Goal: Transaction & Acquisition: Purchase product/service

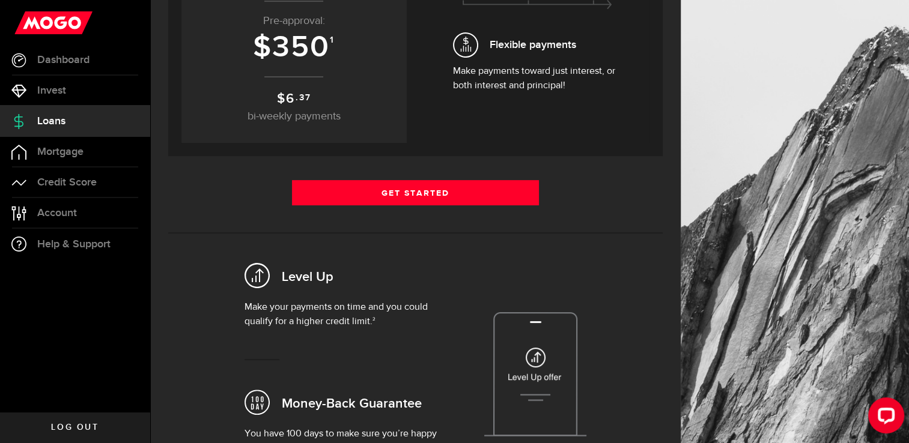
scroll to position [247, 0]
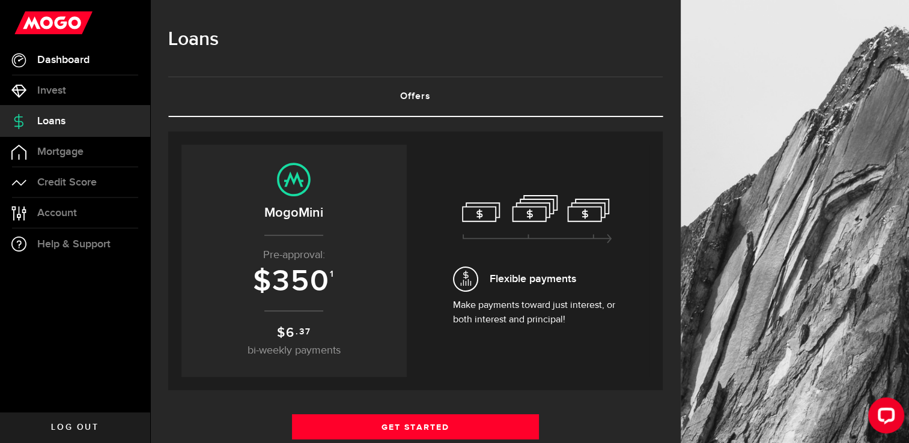
click at [71, 64] on span "Dashboard" at bounding box center [63, 60] width 52 height 11
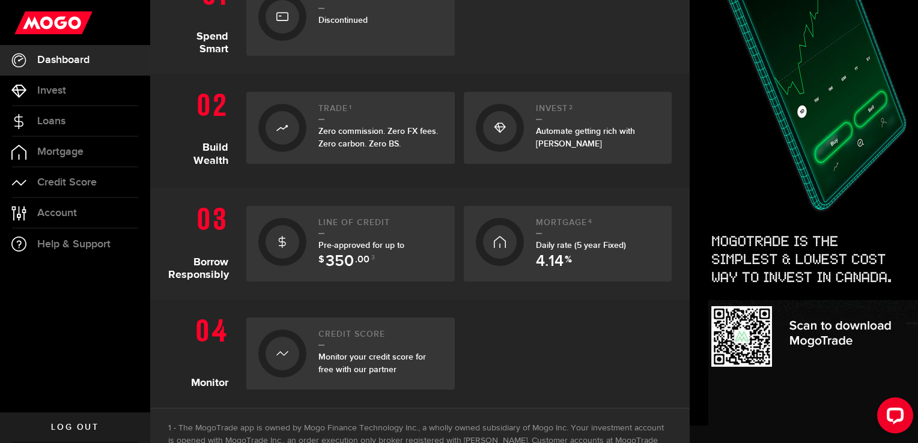
scroll to position [318, 0]
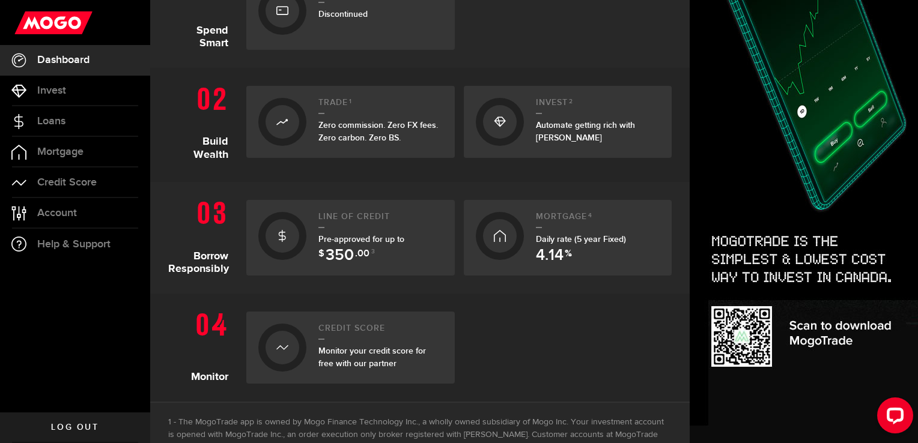
click at [344, 248] on span "350" at bounding box center [339, 256] width 28 height 16
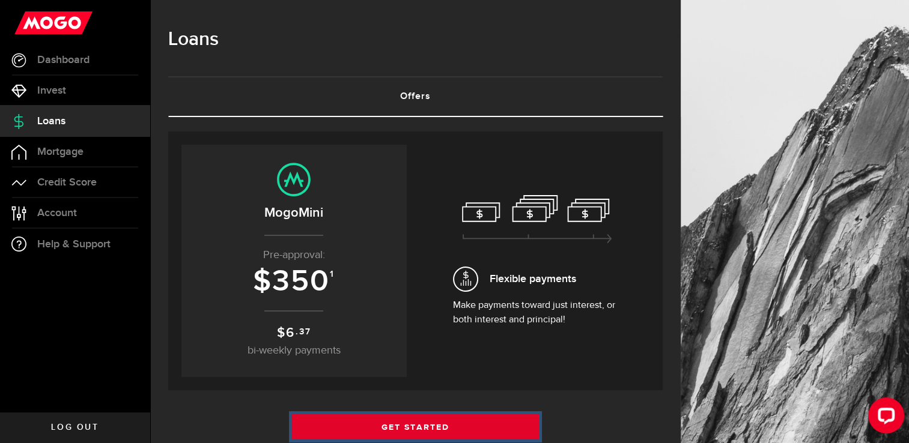
click at [417, 425] on link "Get Started" at bounding box center [415, 426] width 247 height 25
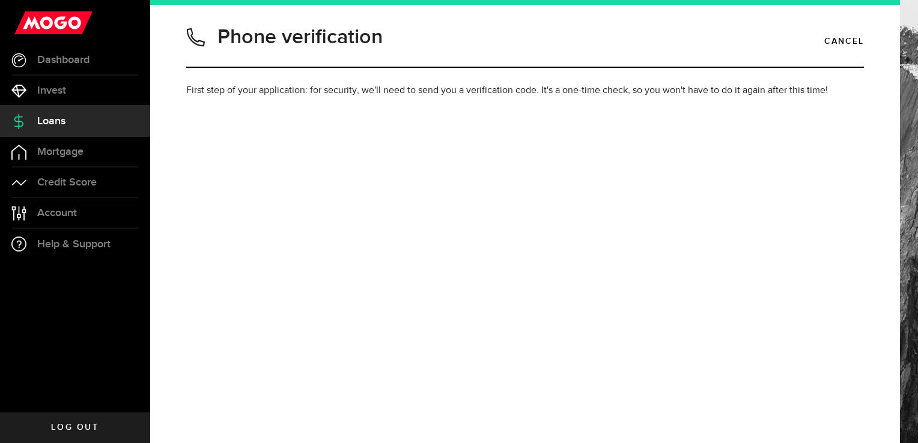
type input "2899390815"
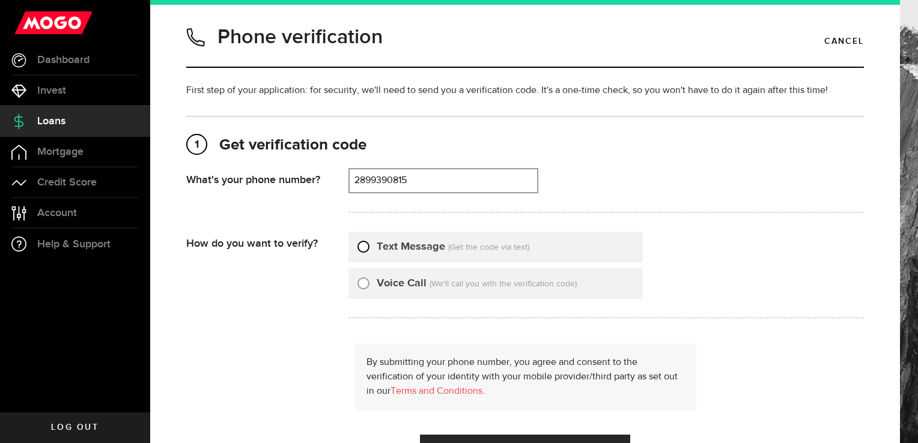
click at [365, 246] on input "Text Message" at bounding box center [363, 245] width 12 height 12
radio input "true"
click at [789, 417] on div "By submitting your phone number, you agree and consent to the verification of y…" at bounding box center [524, 402] width 677 height 117
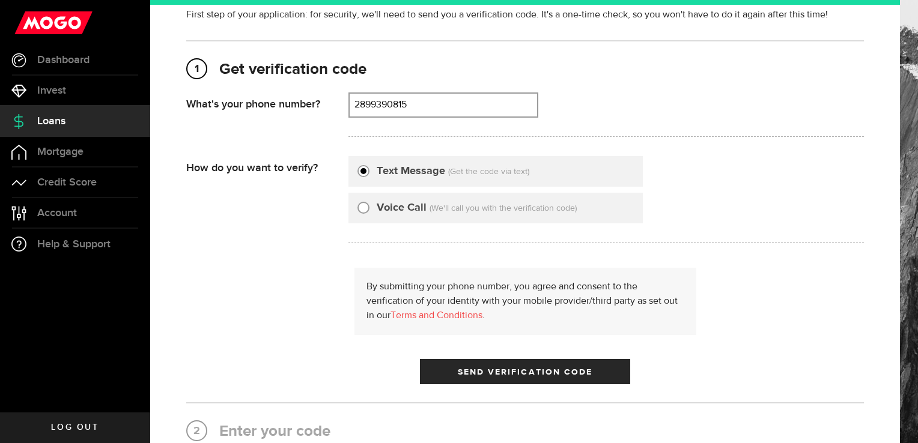
scroll to position [96, 0]
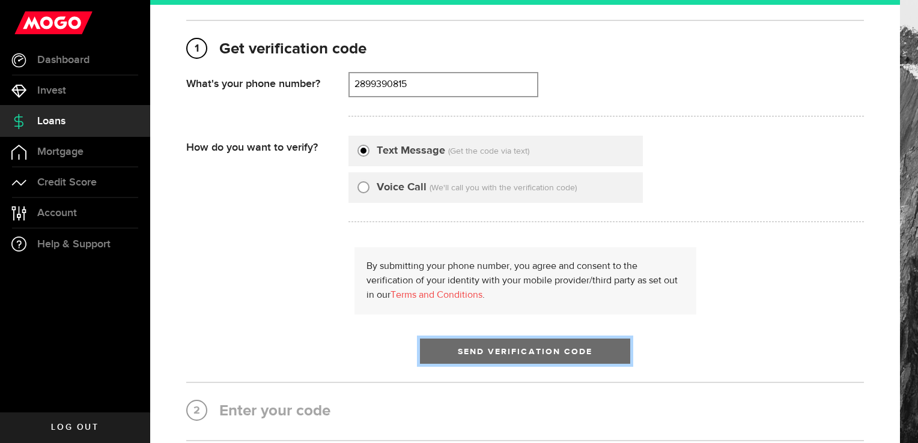
click at [515, 353] on span "submit" at bounding box center [525, 354] width 20 height 20
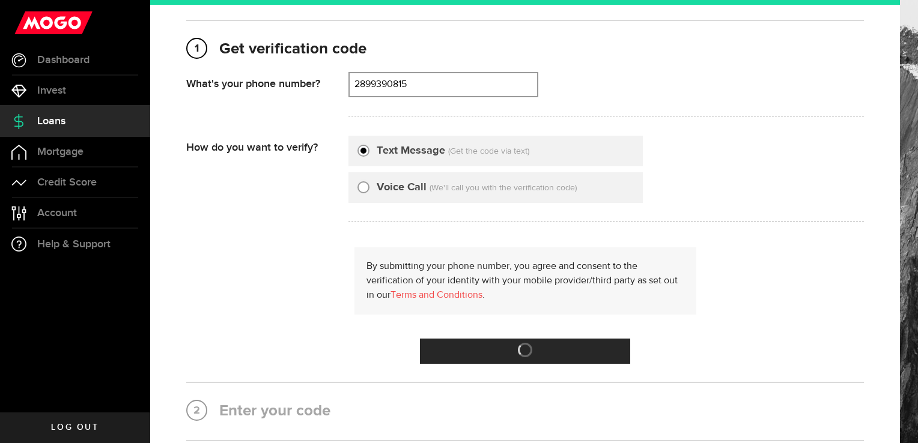
scroll to position [0, 0]
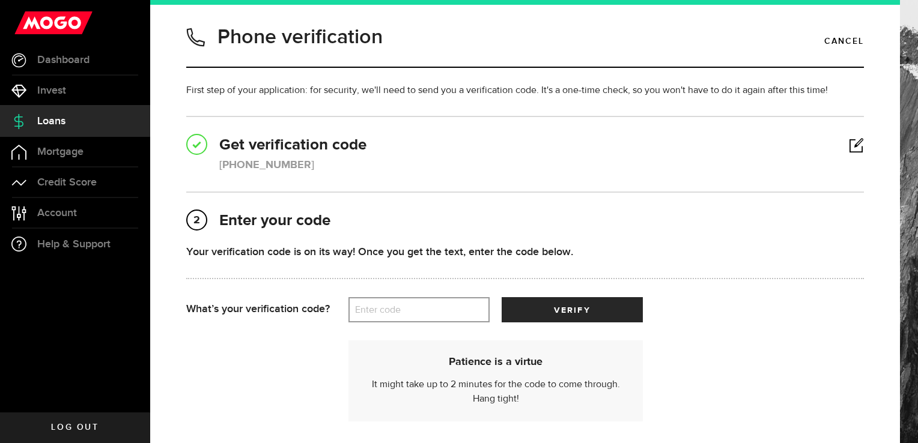
click at [407, 311] on label "Enter code" at bounding box center [418, 310] width 141 height 25
click at [407, 311] on input "Enter code" at bounding box center [418, 309] width 141 height 25
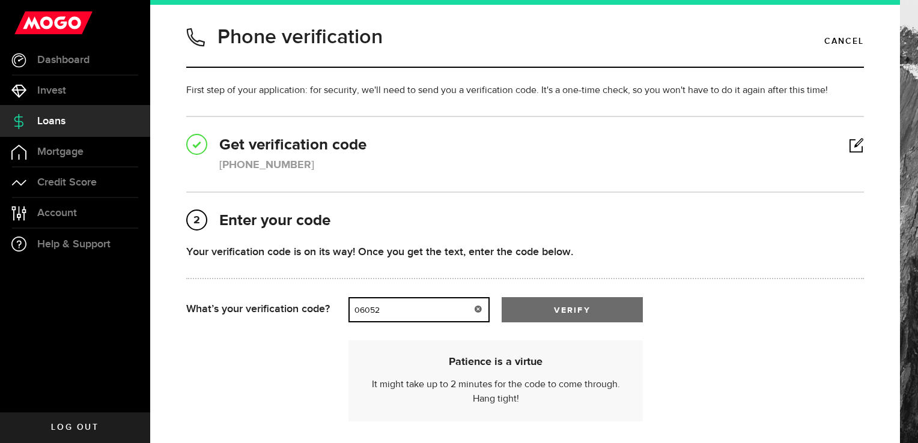
type input "06052"
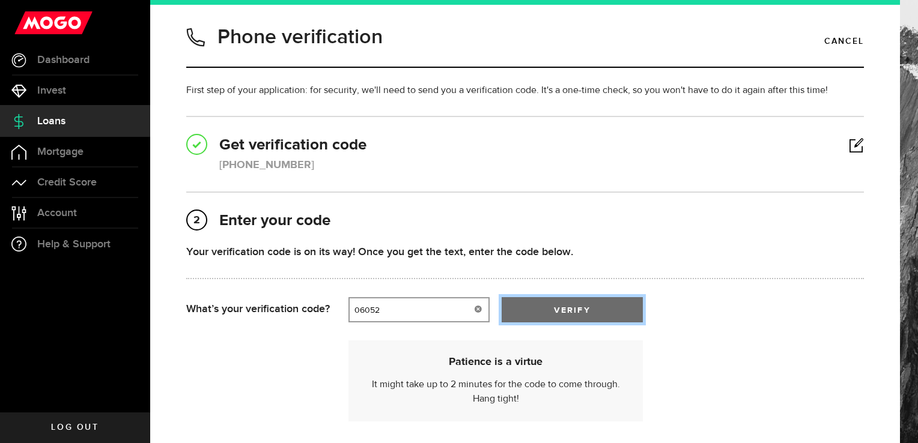
click at [601, 302] on button "verify" at bounding box center [571, 309] width 141 height 25
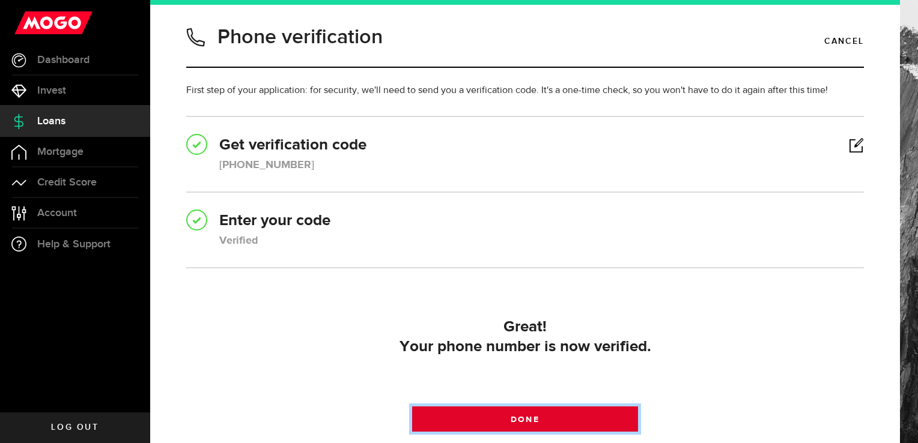
click at [523, 417] on span at bounding box center [525, 422] width 20 height 20
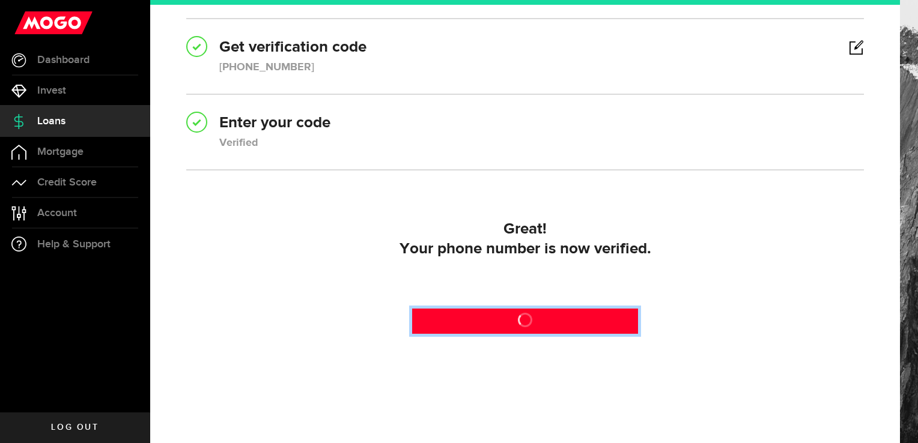
scroll to position [111, 0]
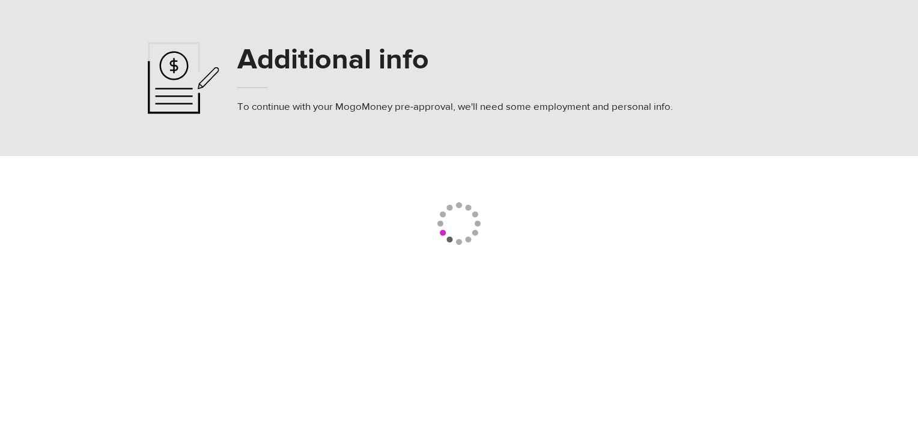
select select
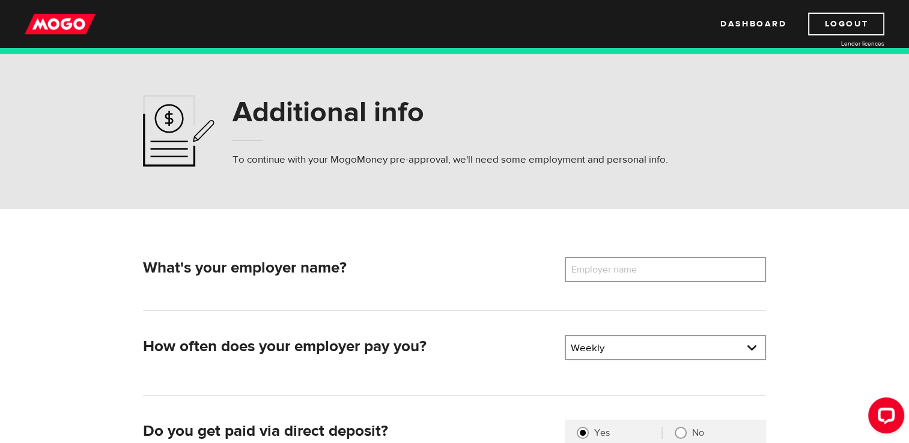
click at [632, 276] on label "Employer name" at bounding box center [613, 269] width 97 height 25
click at [632, 276] on input "Employer name" at bounding box center [665, 269] width 201 height 25
type input "Piccadilly Acres Farms"
click at [796, 381] on div "What's your employer name? Employer name Please enter your employer's name Picc…" at bounding box center [454, 414] width 769 height 411
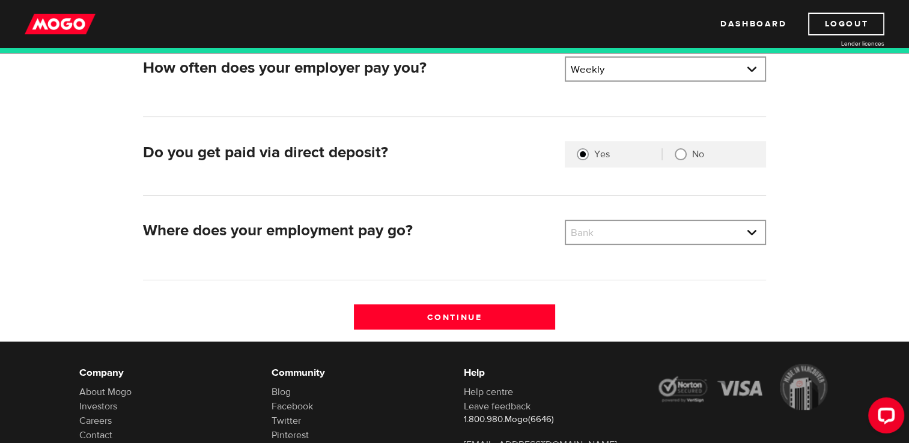
scroll to position [288, 0]
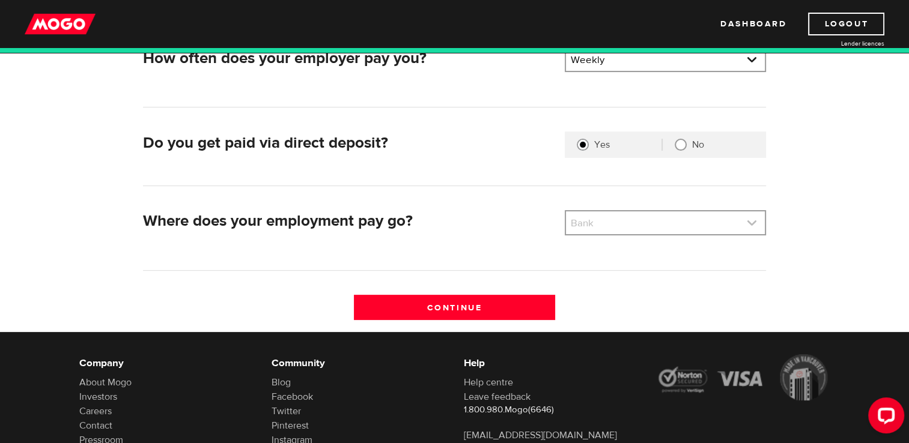
click at [621, 223] on link at bounding box center [665, 222] width 199 height 23
click at [682, 223] on link at bounding box center [665, 222] width 199 height 23
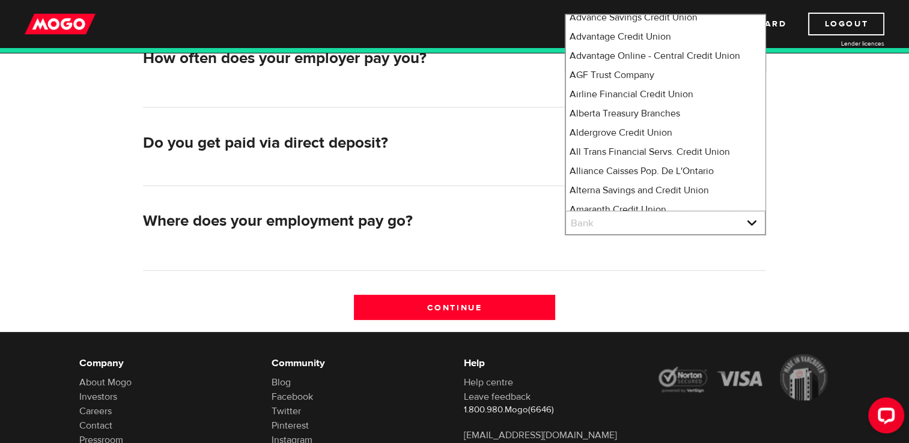
scroll to position [0, 0]
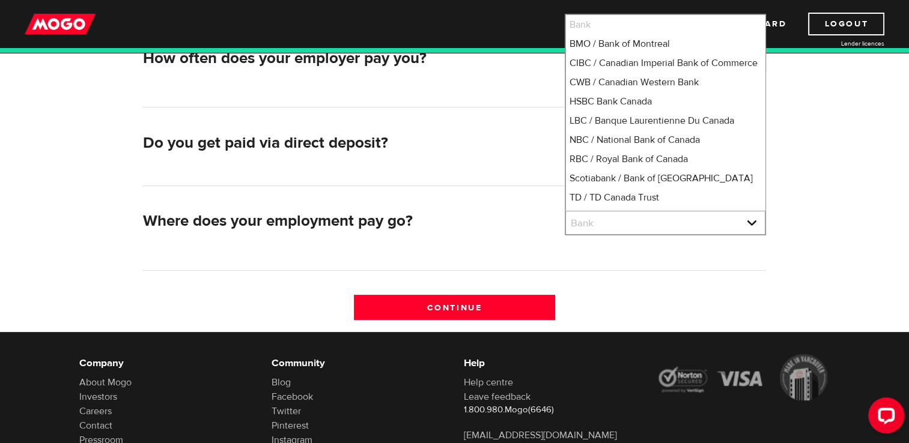
click at [601, 20] on li "Bank" at bounding box center [665, 24] width 199 height 19
click at [581, 28] on li "Bank" at bounding box center [665, 24] width 199 height 19
click at [478, 195] on div "What's your employer name? Employer name Please enter your employer's name Picc…" at bounding box center [454, 150] width 641 height 363
click at [620, 225] on link at bounding box center [665, 222] width 199 height 23
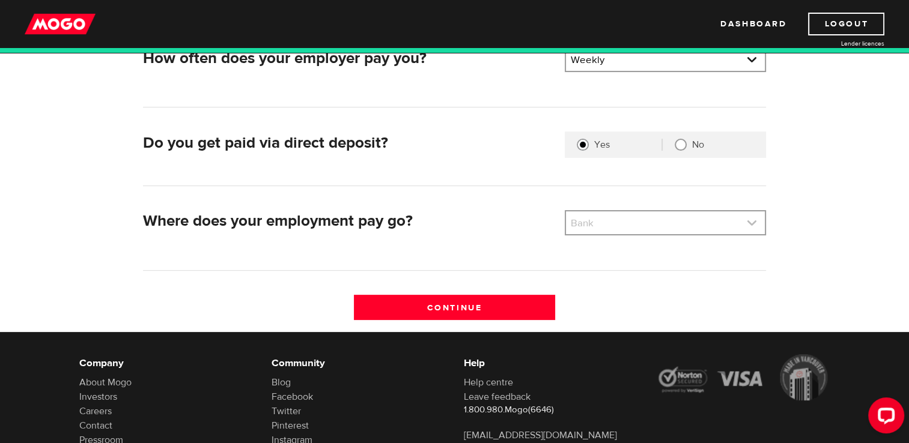
click at [620, 225] on link at bounding box center [665, 222] width 199 height 23
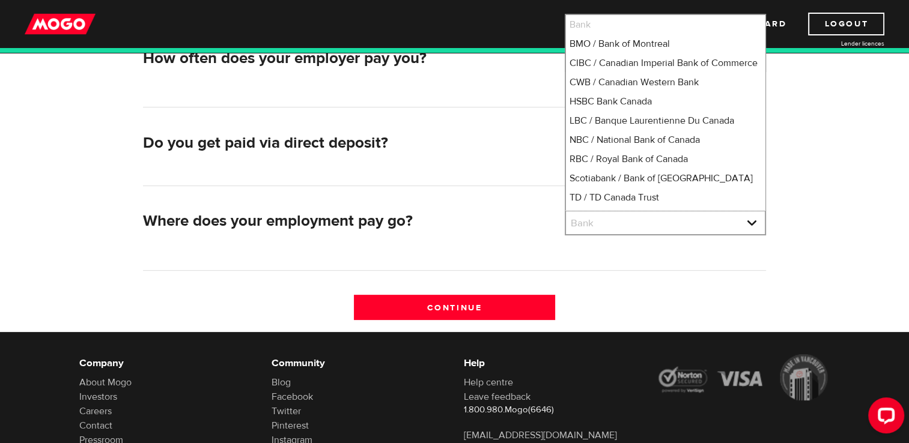
scroll to position [126, 0]
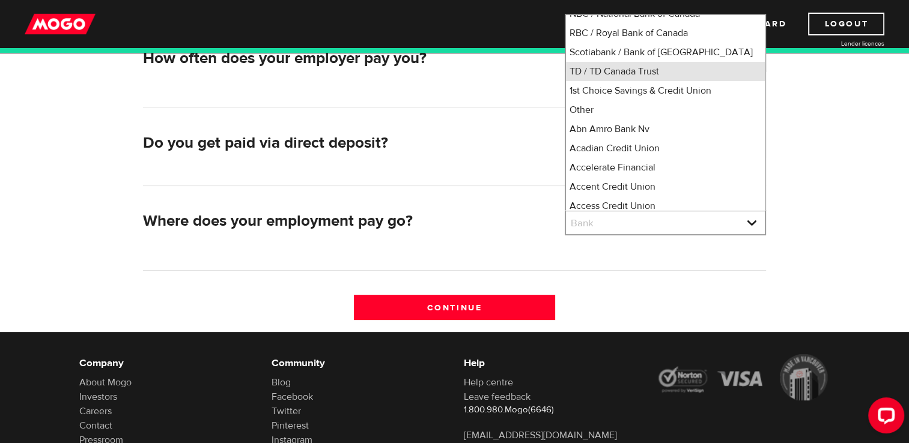
click at [624, 81] on li "TD / TD Canada Trust" at bounding box center [665, 71] width 199 height 19
select select "9"
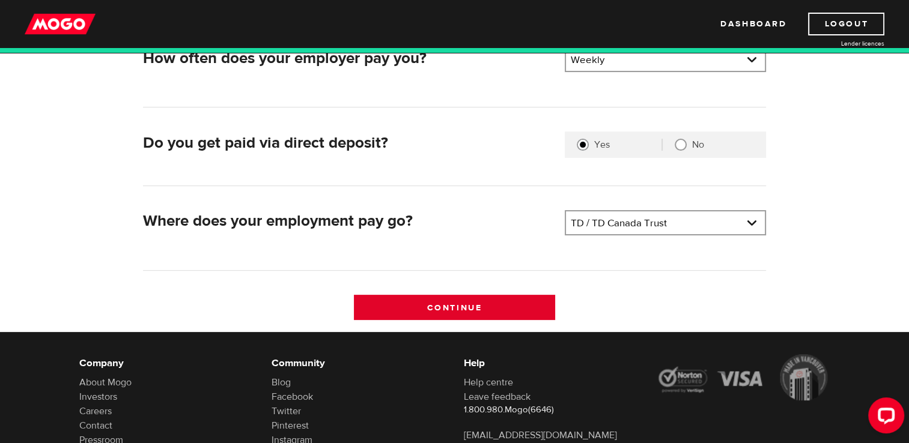
click at [467, 312] on input "Continue" at bounding box center [454, 307] width 201 height 25
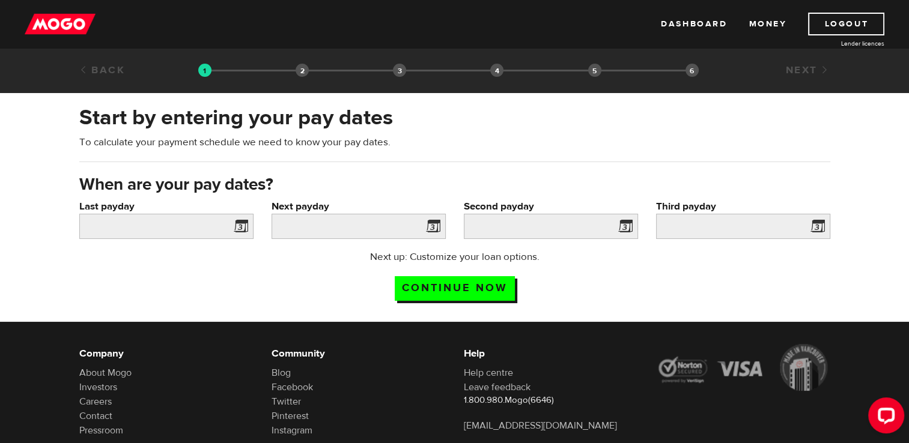
click at [238, 225] on span at bounding box center [238, 228] width 18 height 19
click at [167, 232] on input "Last payday" at bounding box center [166, 226] width 174 height 25
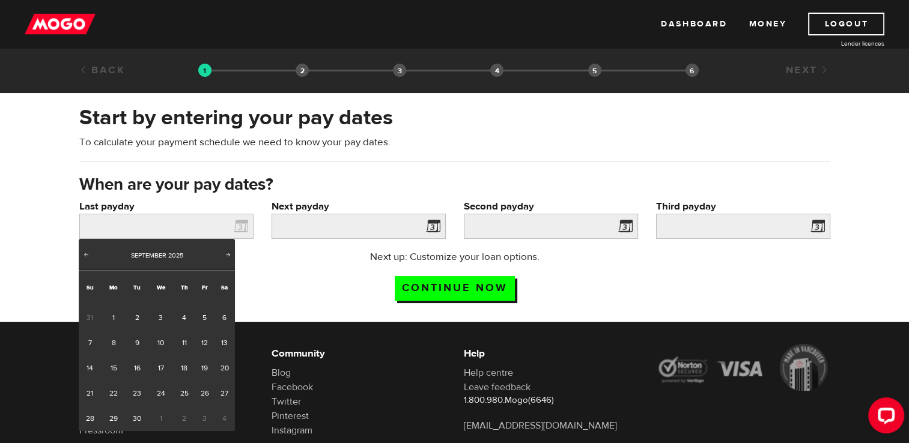
click at [89, 313] on span "31" at bounding box center [90, 317] width 22 height 25
click at [88, 315] on span "31" at bounding box center [90, 317] width 22 height 25
click at [86, 252] on span "Prev" at bounding box center [86, 255] width 10 height 10
click at [83, 340] on link "3" at bounding box center [90, 342] width 22 height 25
type input "2025/08/03"
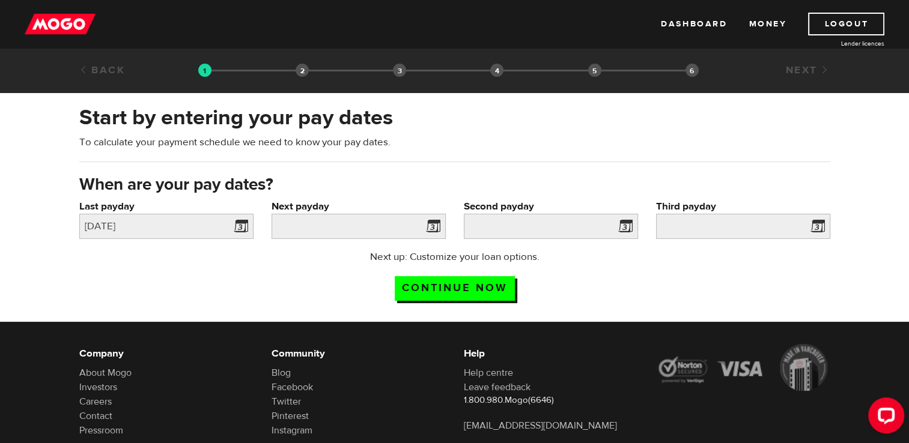
click at [438, 225] on span at bounding box center [431, 228] width 18 height 19
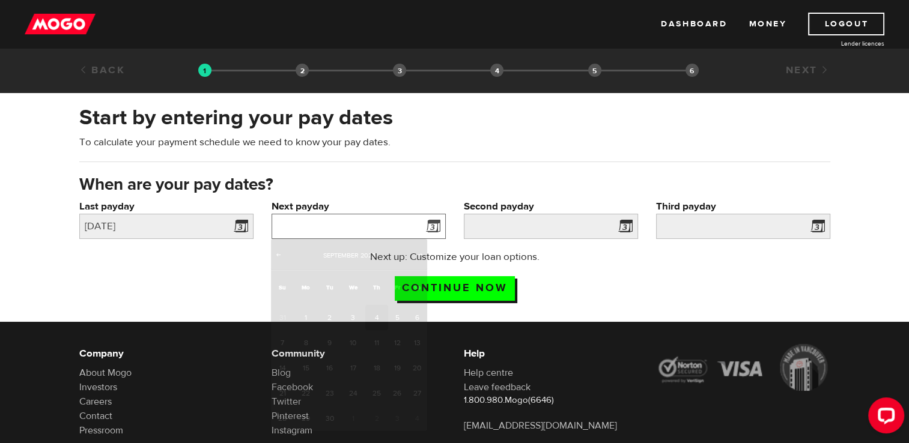
click at [382, 224] on input "Next payday" at bounding box center [358, 226] width 174 height 25
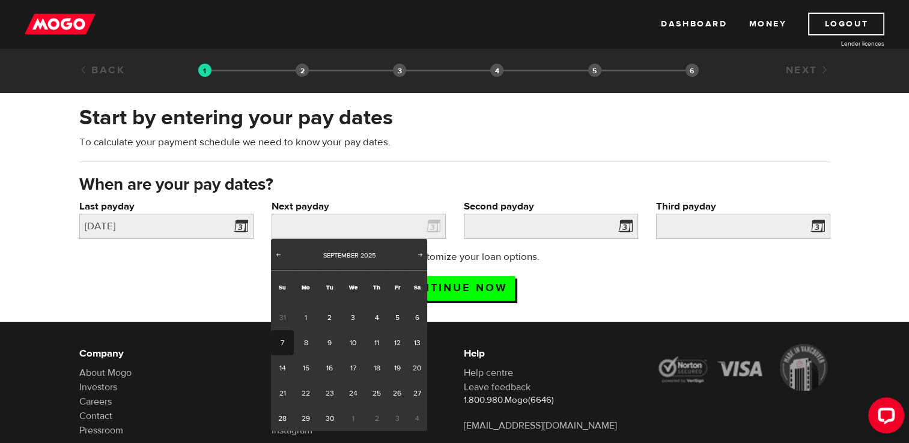
click at [280, 342] on link "7" at bounding box center [282, 342] width 22 height 25
type input "2025/09/07"
type input "2025/9/14"
type input "2025/9/21"
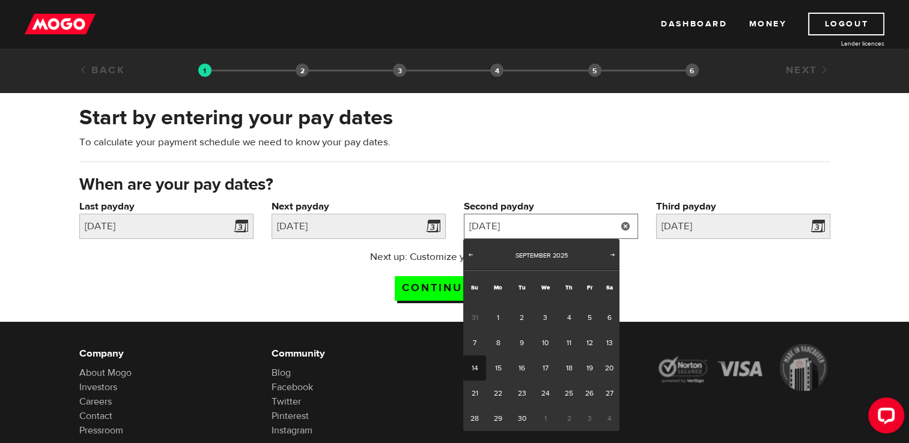
click at [564, 226] on input "2025/9/14" at bounding box center [551, 226] width 174 height 25
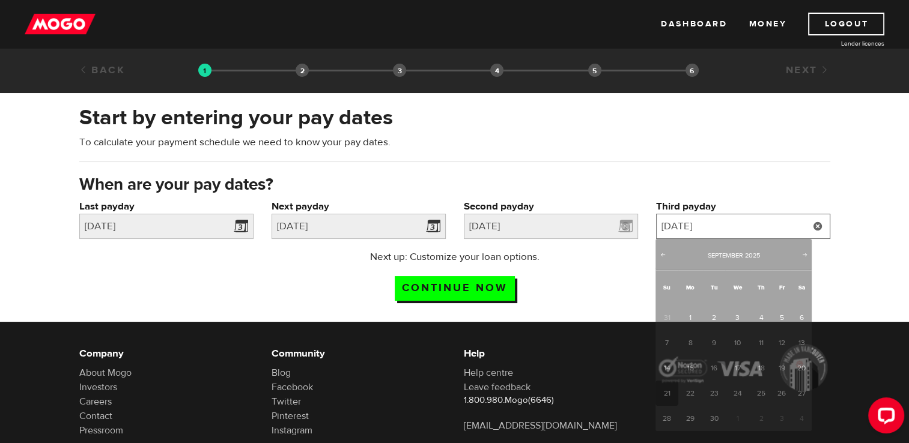
click at [745, 216] on input "2025/9/21" at bounding box center [743, 226] width 174 height 25
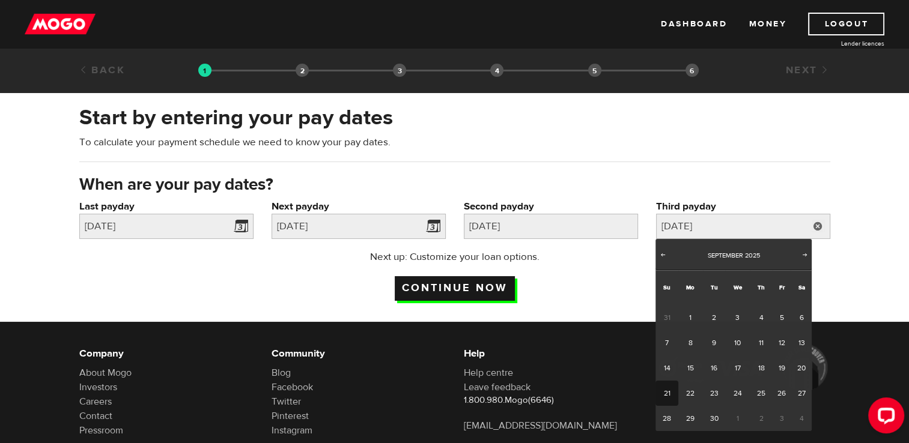
click at [452, 290] on input "Continue now" at bounding box center [455, 288] width 120 height 25
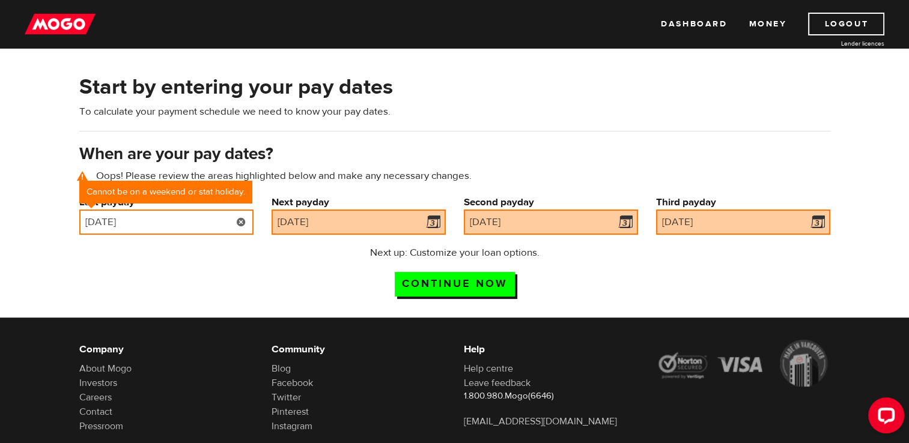
click at [142, 220] on input "[DATE]" at bounding box center [166, 222] width 174 height 25
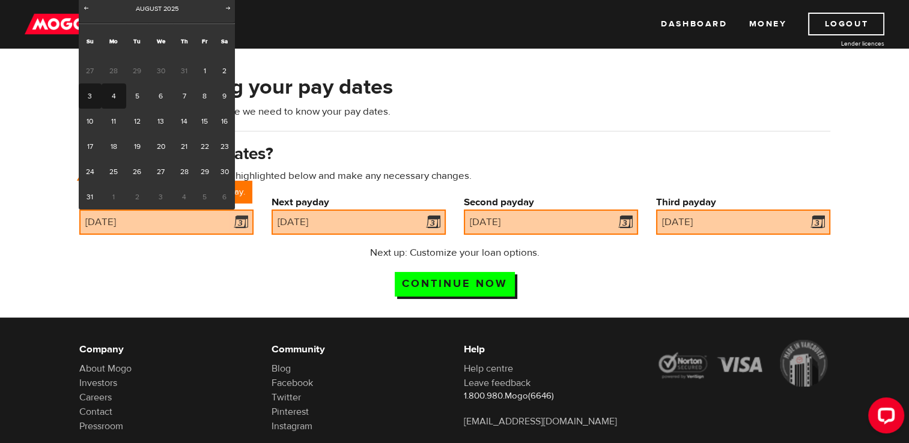
click at [108, 92] on link "4" at bounding box center [113, 95] width 25 height 25
type input "[DATE]"
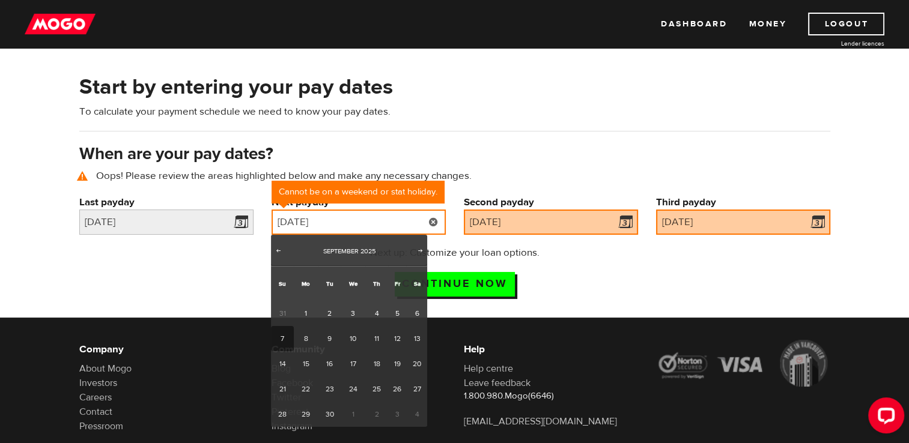
click at [298, 221] on input "[DATE]" at bounding box center [358, 222] width 174 height 25
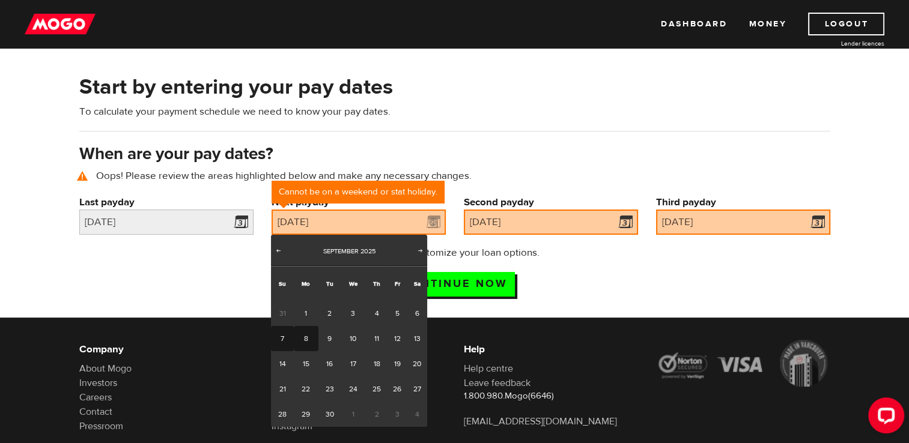
click at [304, 335] on link "8" at bounding box center [306, 338] width 25 height 25
type input "[DATE]"
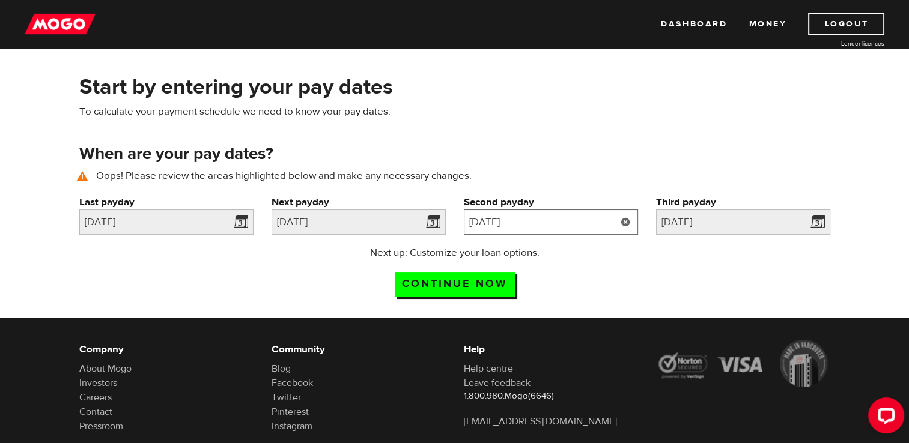
click at [524, 220] on input "[DATE]" at bounding box center [551, 222] width 174 height 25
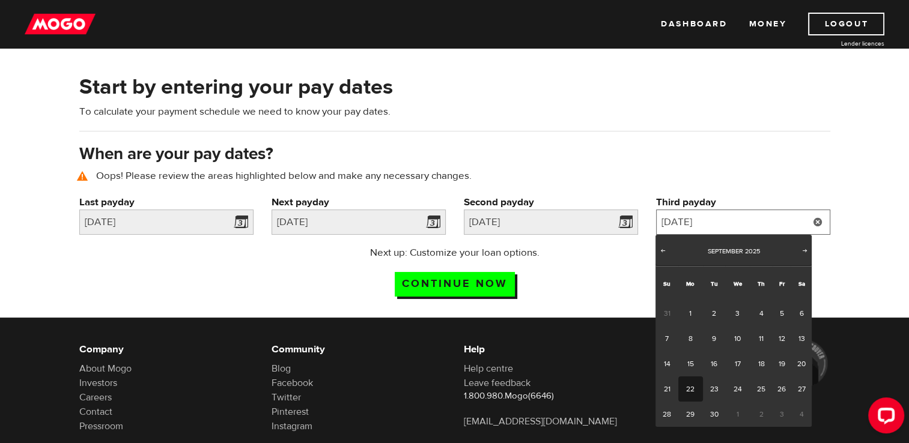
click at [725, 223] on input "[DATE]" at bounding box center [743, 222] width 174 height 25
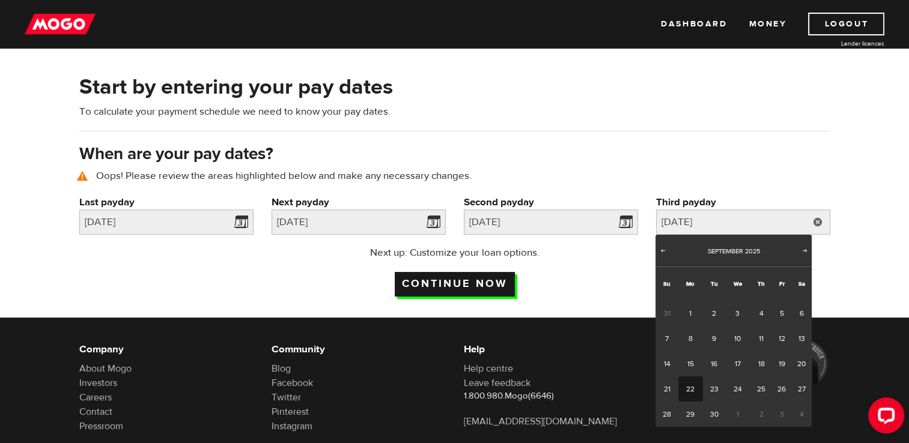
click at [489, 282] on input "Continue now" at bounding box center [455, 284] width 120 height 25
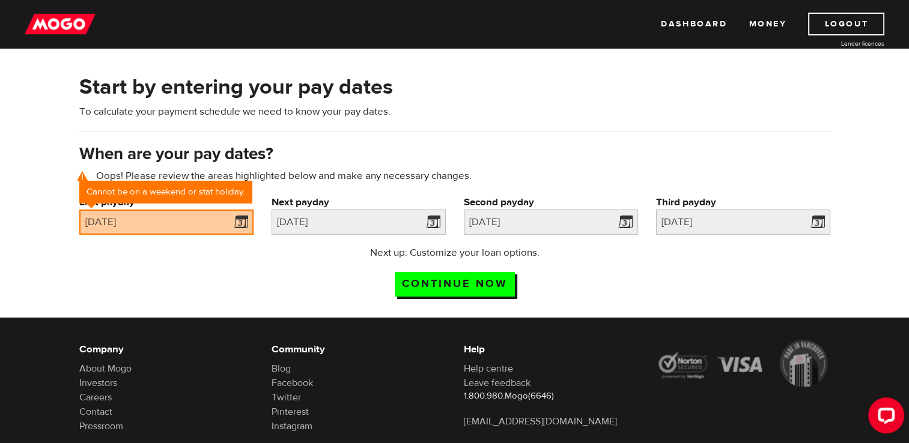
click at [489, 282] on input "Continue now" at bounding box center [455, 284] width 120 height 25
click at [165, 222] on input "2025/08/04" at bounding box center [166, 222] width 174 height 25
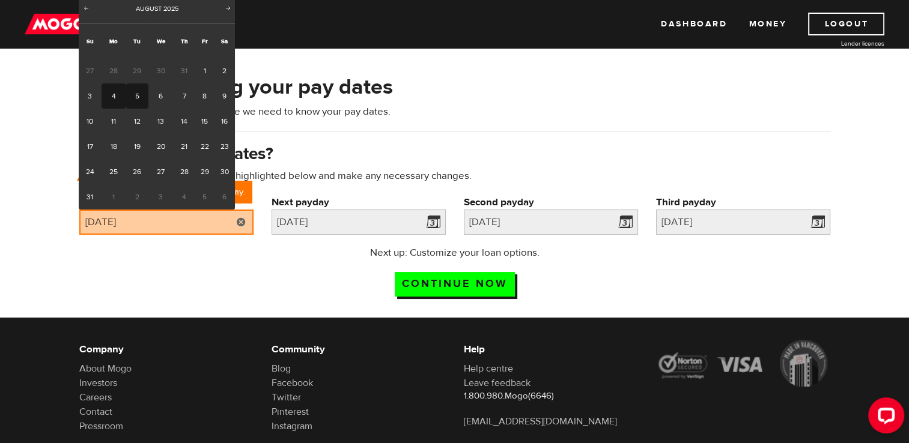
click at [135, 95] on link "5" at bounding box center [137, 95] width 22 height 25
type input "2025/08/05"
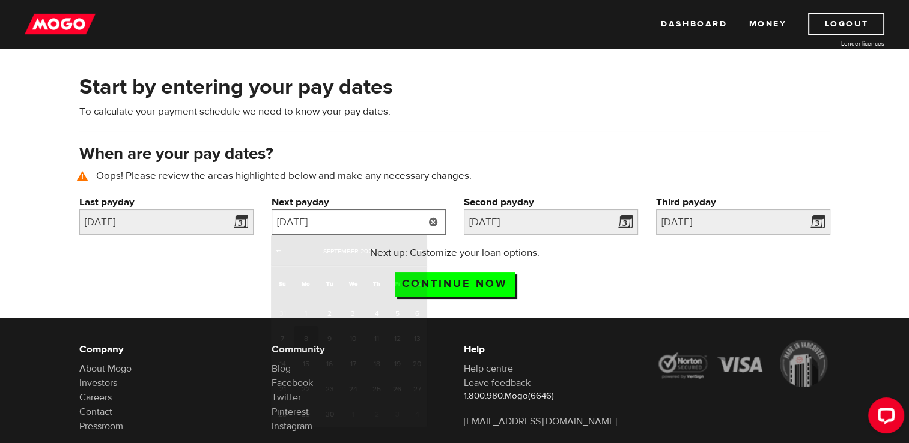
click at [359, 219] on input "2025/09/08" at bounding box center [358, 222] width 174 height 25
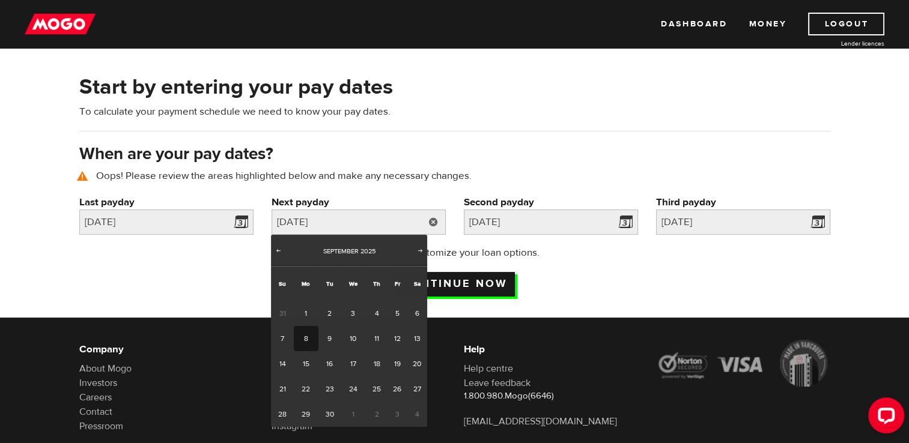
click at [474, 280] on input "Continue now" at bounding box center [455, 284] width 120 height 25
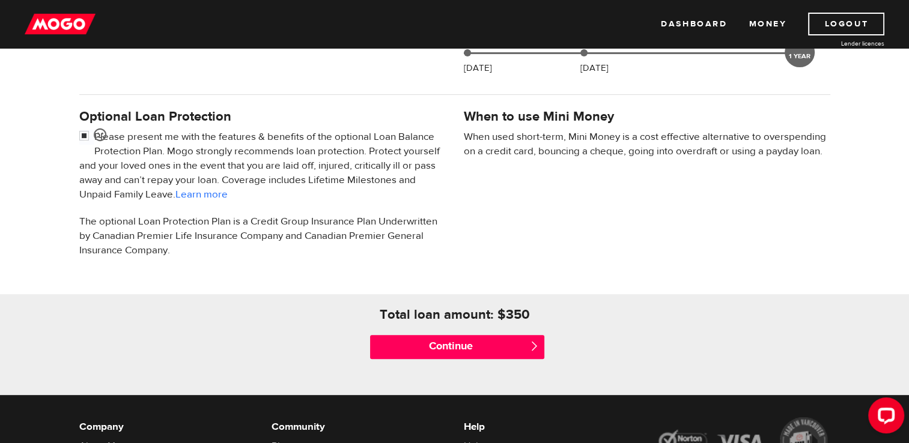
scroll to position [360, 0]
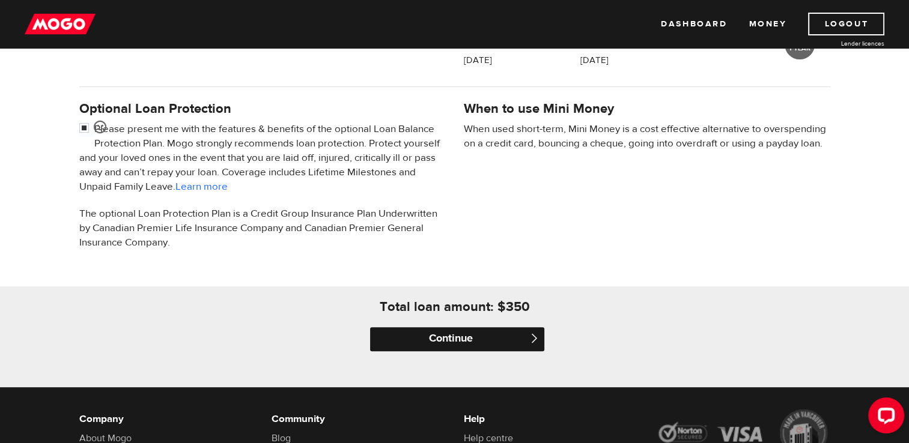
click at [449, 332] on input "Continue" at bounding box center [457, 339] width 174 height 24
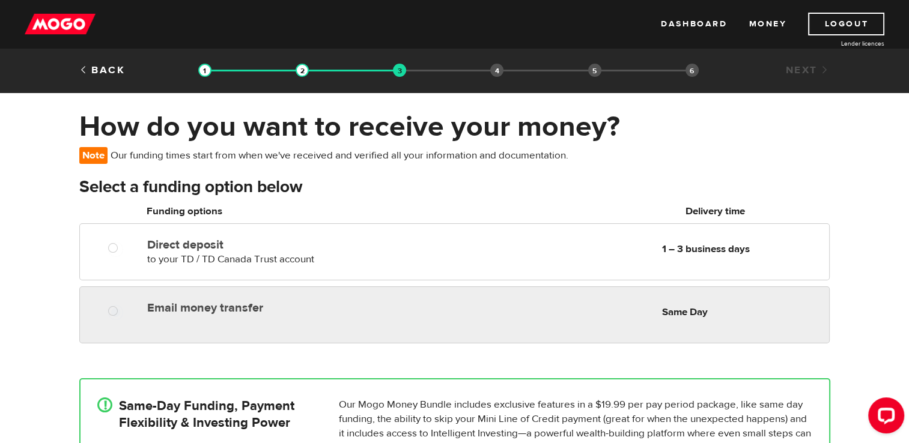
radio input "true"
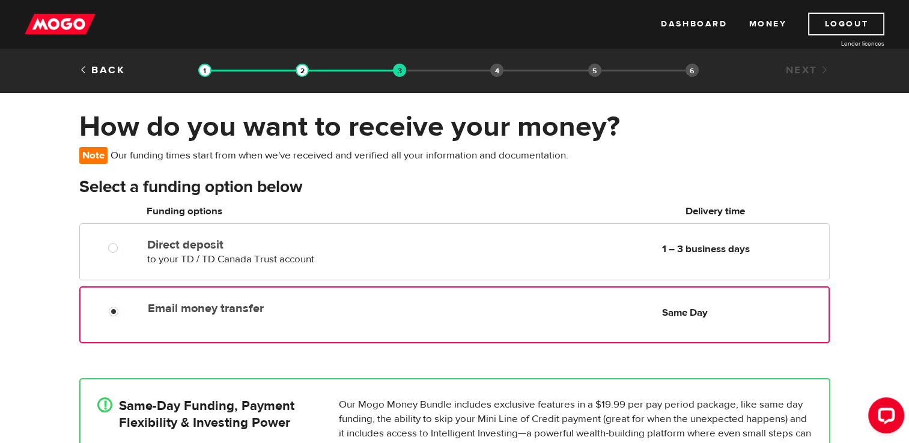
click at [277, 318] on div "Email money transfer Delivery in Same Day Same Day" at bounding box center [485, 308] width 685 height 23
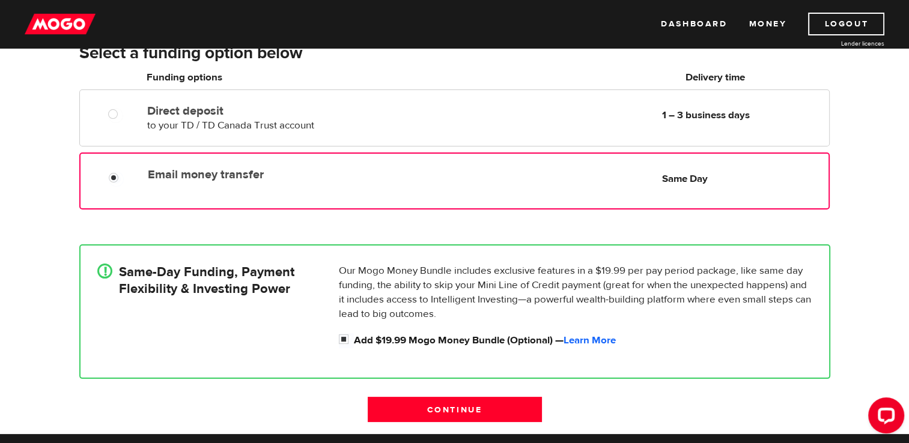
scroll to position [168, 0]
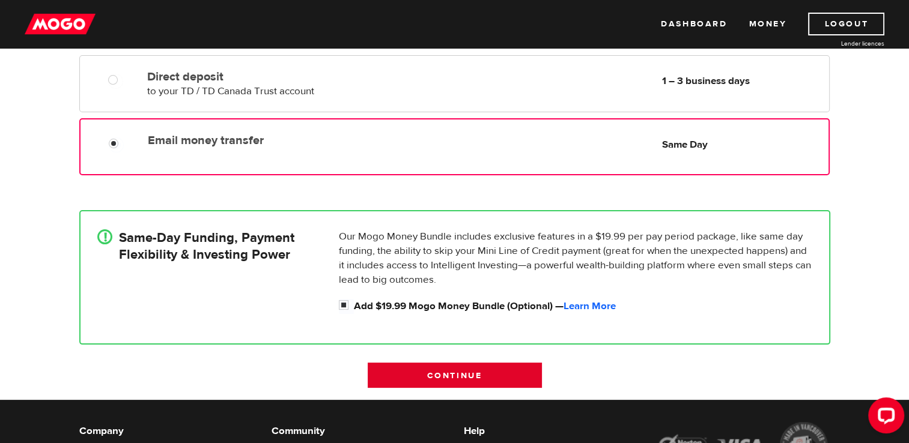
click at [442, 376] on input "Continue" at bounding box center [455, 375] width 174 height 25
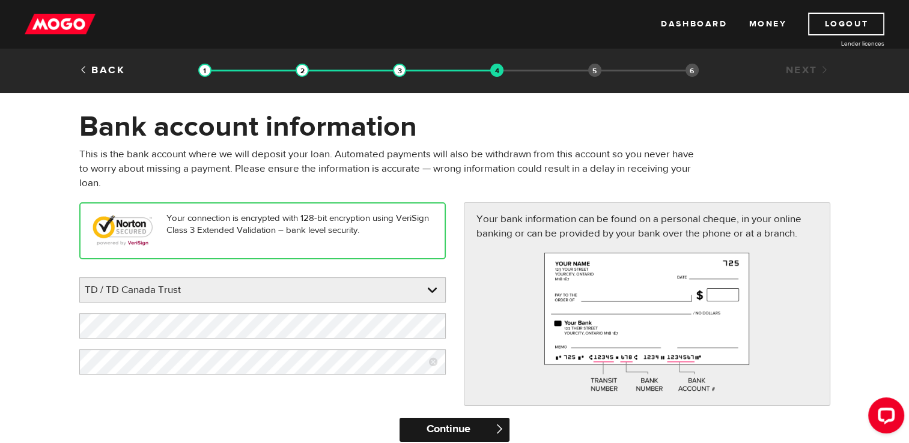
click at [451, 429] on input "Continue" at bounding box center [454, 430] width 110 height 24
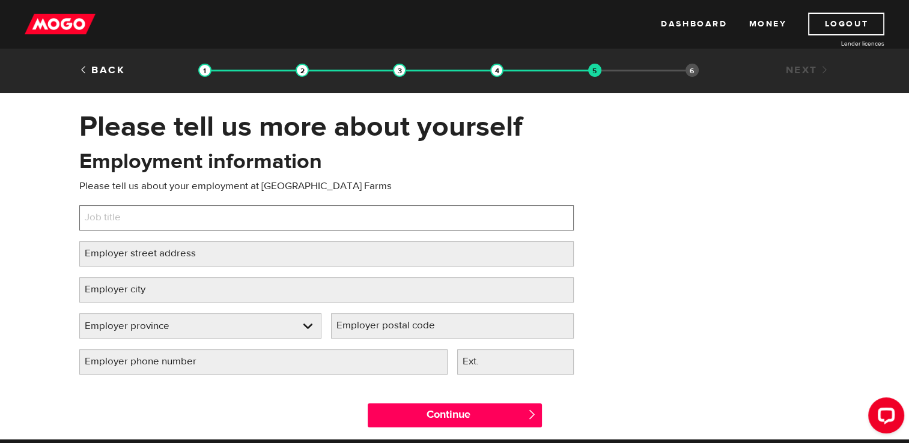
click at [238, 220] on input "Job title" at bounding box center [326, 217] width 494 height 25
type input "riding instructor/coach"
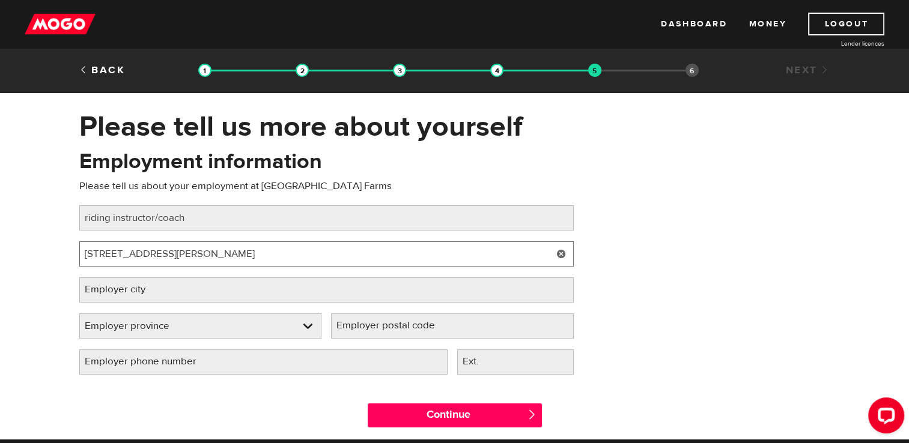
type input "[STREET_ADDRESS][PERSON_NAME]"
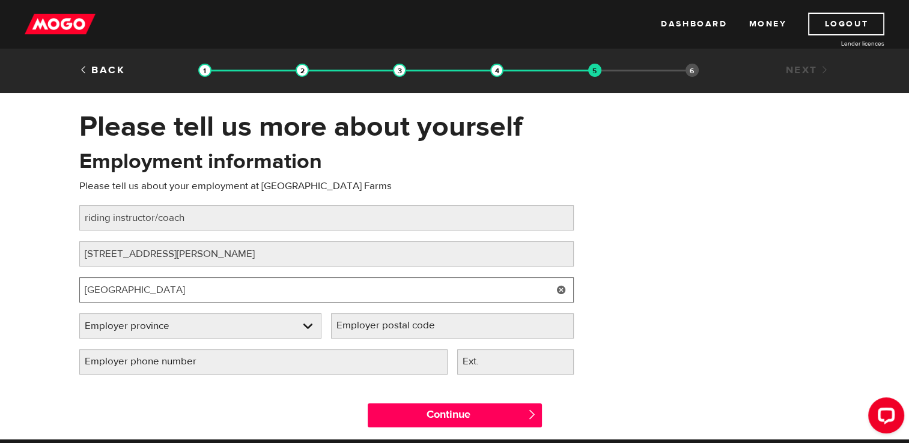
type input "[GEOGRAPHIC_DATA]"
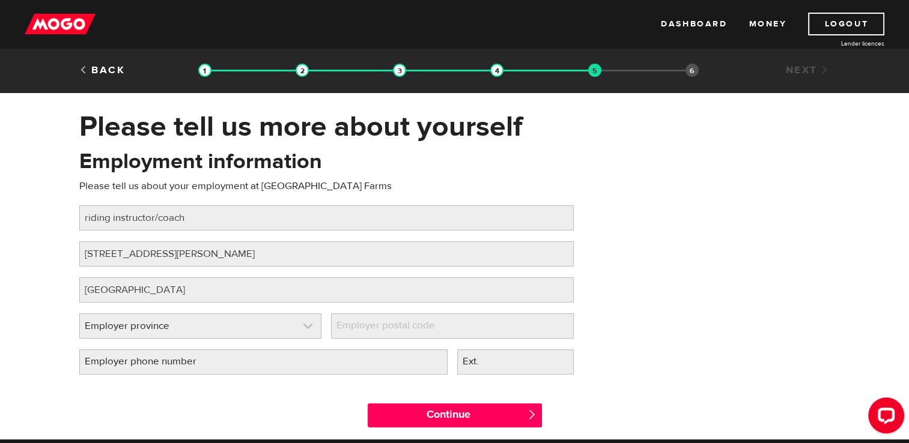
click at [232, 325] on link at bounding box center [200, 326] width 241 height 24
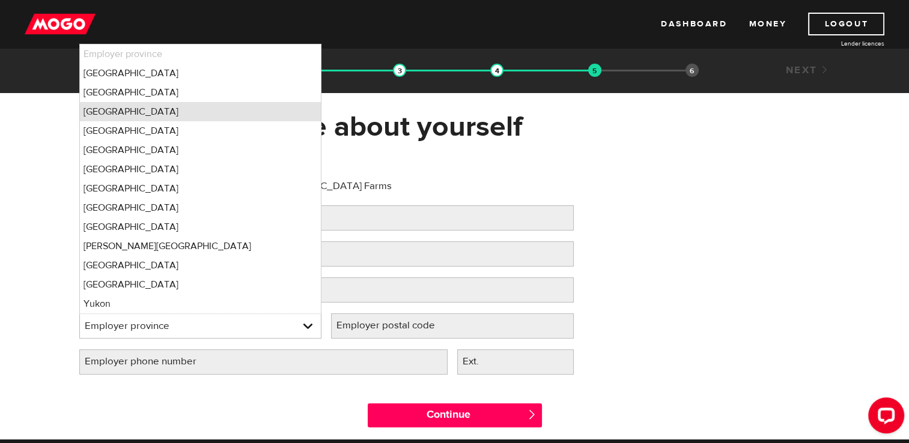
click at [191, 109] on li "[GEOGRAPHIC_DATA]" at bounding box center [200, 111] width 241 height 19
select select "ON"
click at [390, 323] on label "Employer postal code" at bounding box center [395, 325] width 129 height 25
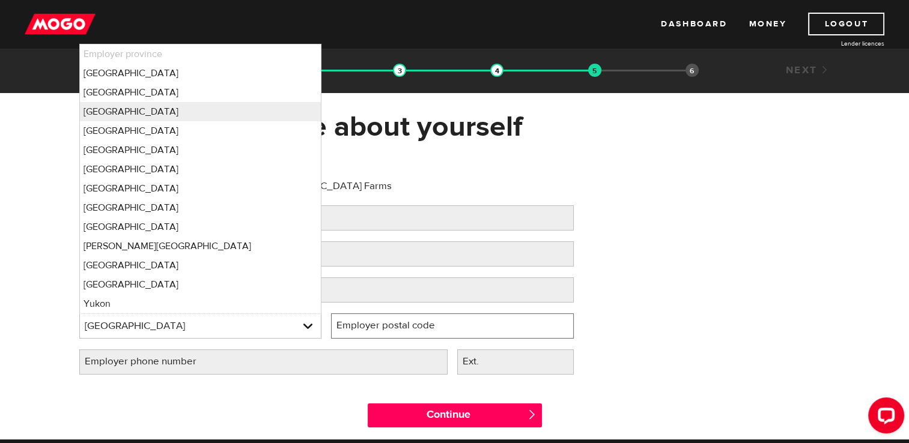
click at [390, 323] on input "Employer postal code" at bounding box center [452, 325] width 243 height 25
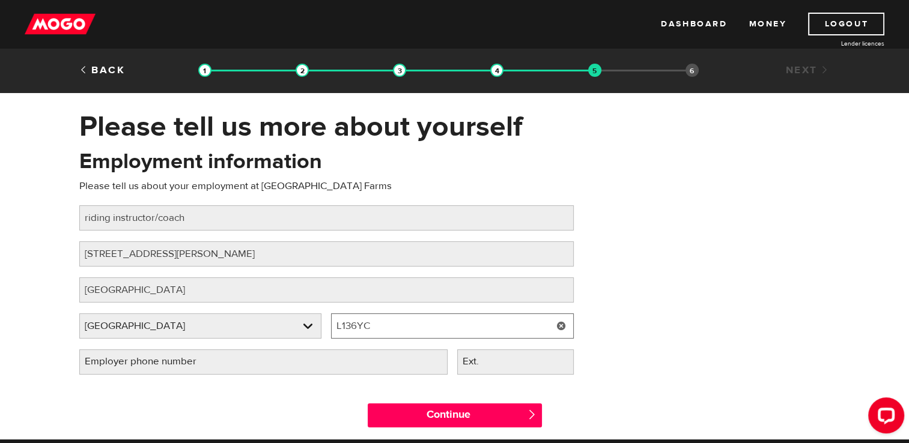
type input "L136YC"
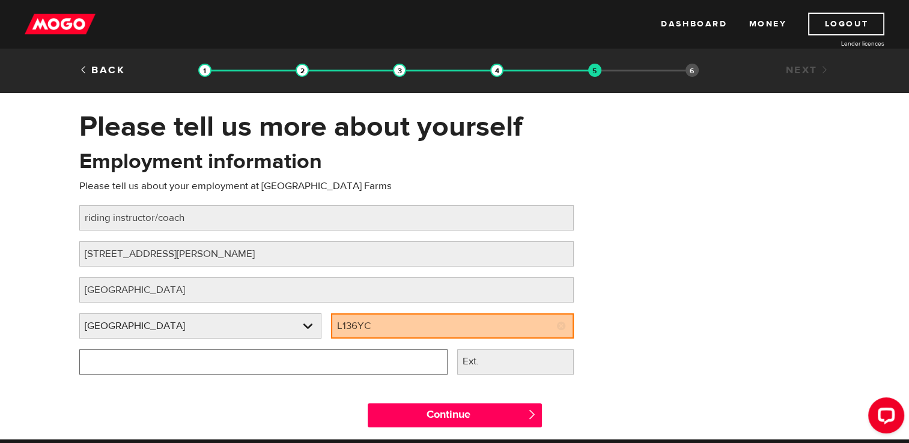
click at [292, 352] on input "Employer phone number" at bounding box center [263, 362] width 368 height 25
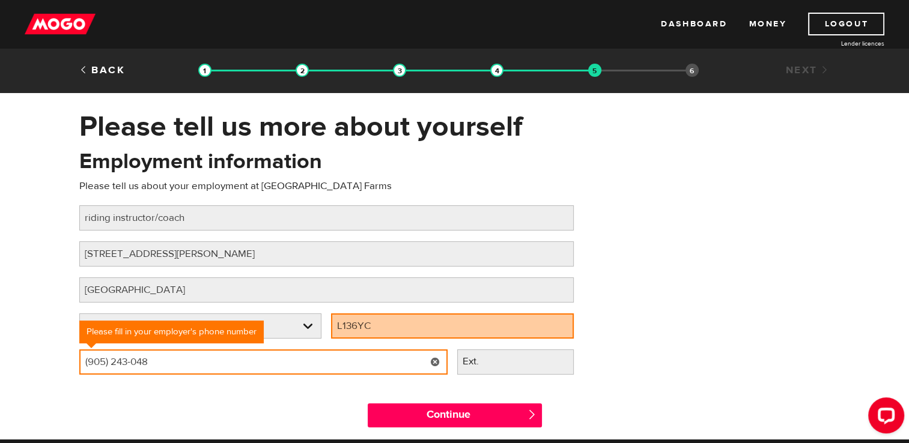
type input "[PHONE_NUMBER]"
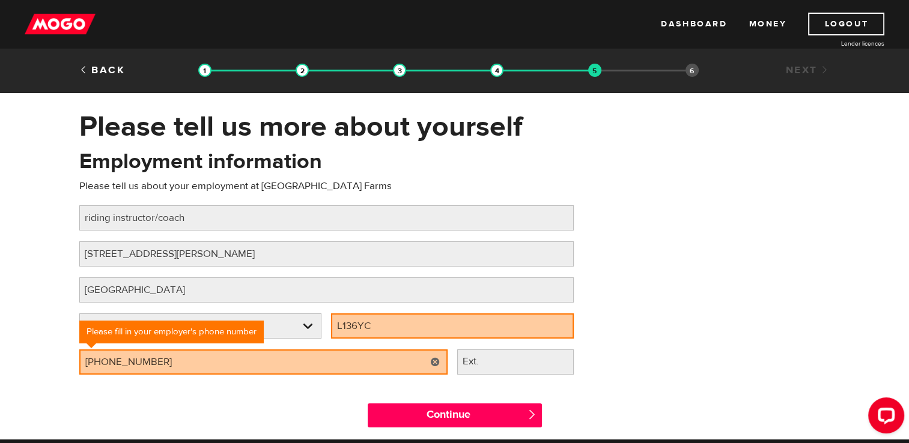
click at [214, 395] on div "Continue " at bounding box center [454, 413] width 769 height 54
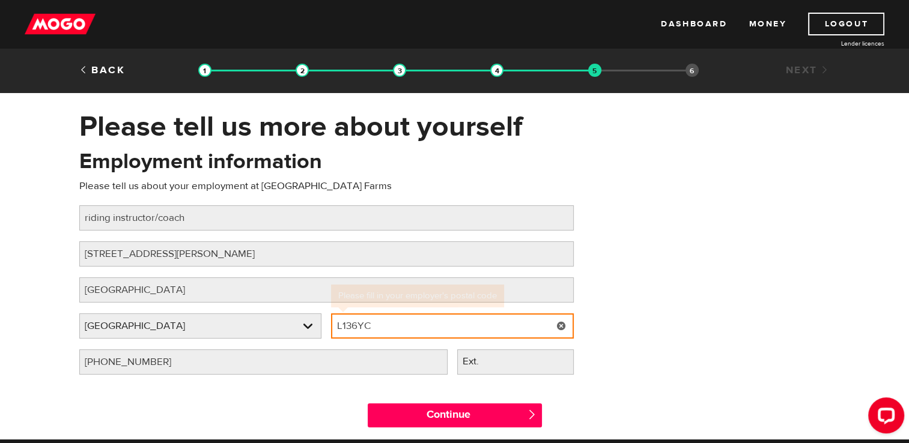
click at [352, 327] on input "L136YC" at bounding box center [452, 325] width 243 height 25
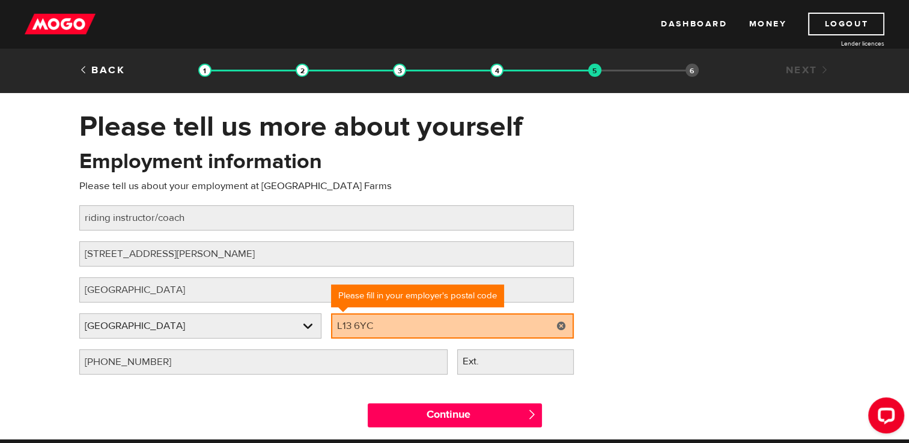
click at [303, 408] on div "Continue " at bounding box center [454, 413] width 769 height 54
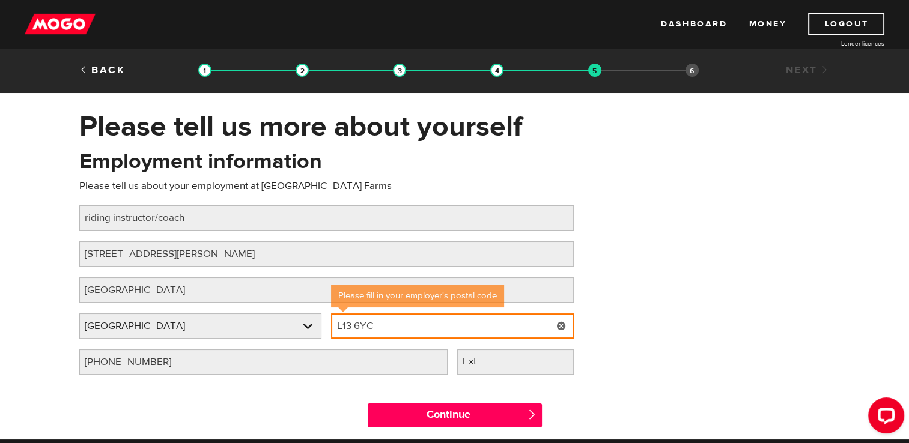
click at [351, 325] on input "L13 6YC" at bounding box center [452, 325] width 243 height 25
click at [378, 332] on input "L1C 6YC" at bounding box center [452, 325] width 243 height 25
type input "L1C 6Y3"
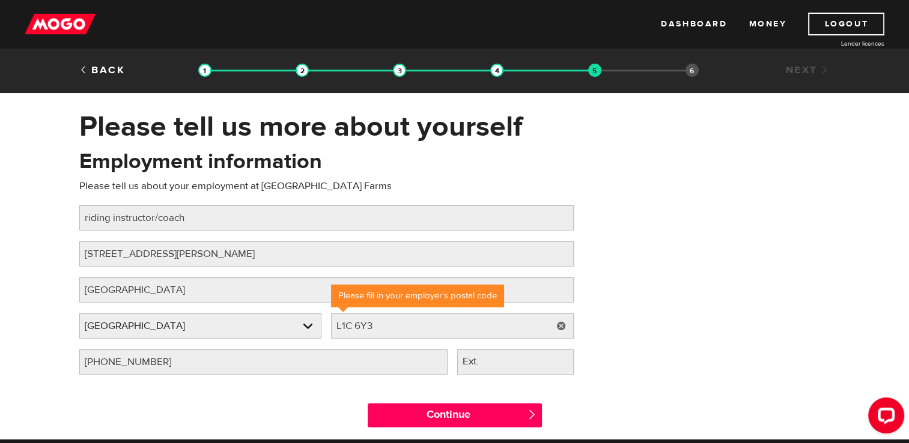
click at [291, 413] on div "Continue " at bounding box center [454, 413] width 769 height 54
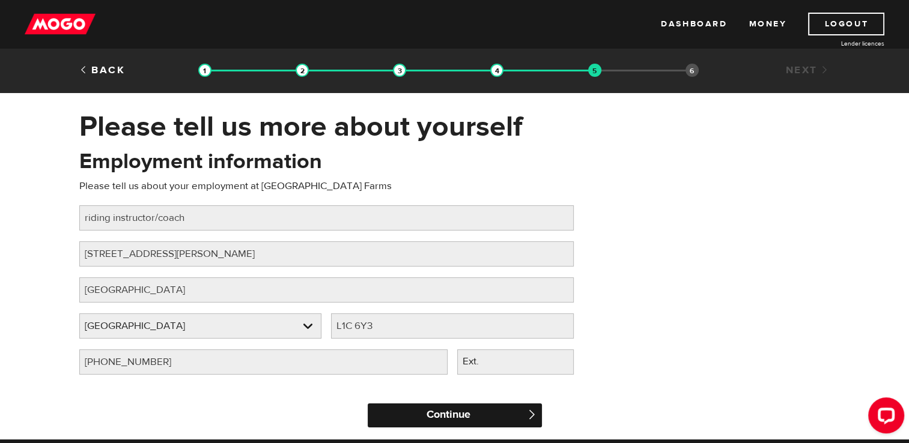
click at [470, 426] on input "Continue" at bounding box center [455, 416] width 174 height 24
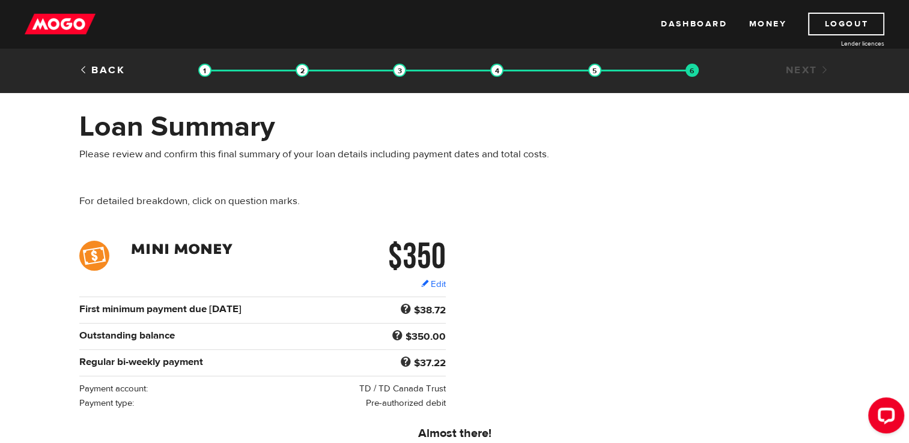
click at [554, 348] on div "$350 Edit $350 Regular bi-weekly payment $37.22 First minimum payment due Sep 2…" at bounding box center [454, 325] width 769 height 169
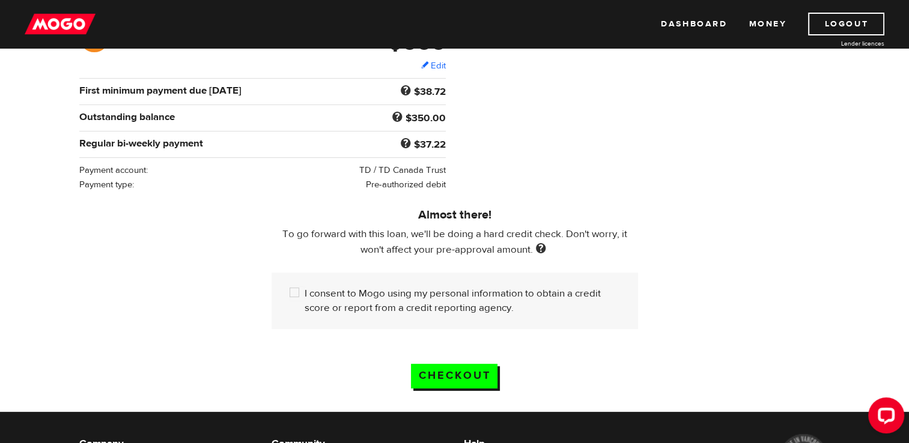
scroll to position [264, 0]
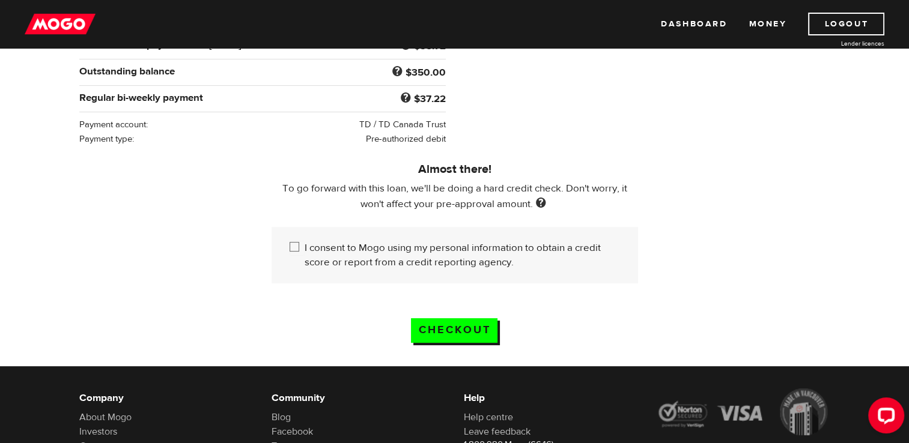
click at [291, 246] on input "I consent to Mogo using my personal information to obtain a credit score or rep…" at bounding box center [296, 248] width 15 height 15
checkbox input "true"
click at [458, 330] on input "Checkout" at bounding box center [454, 330] width 86 height 25
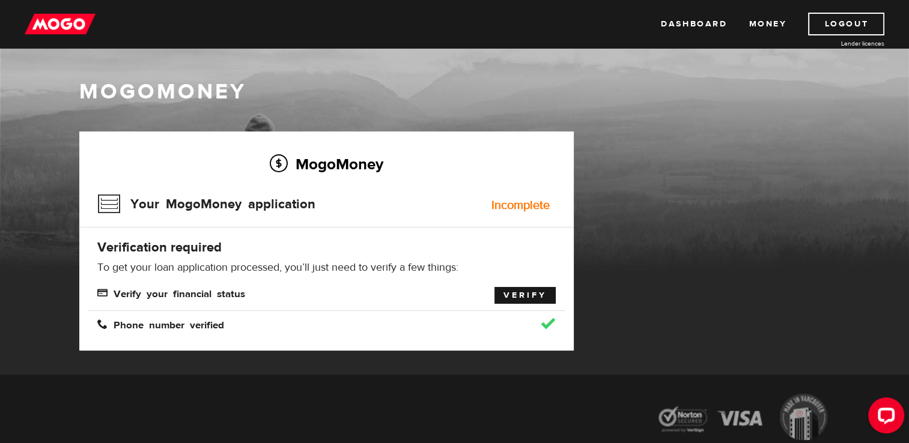
click at [533, 294] on link "Verify" at bounding box center [524, 295] width 61 height 17
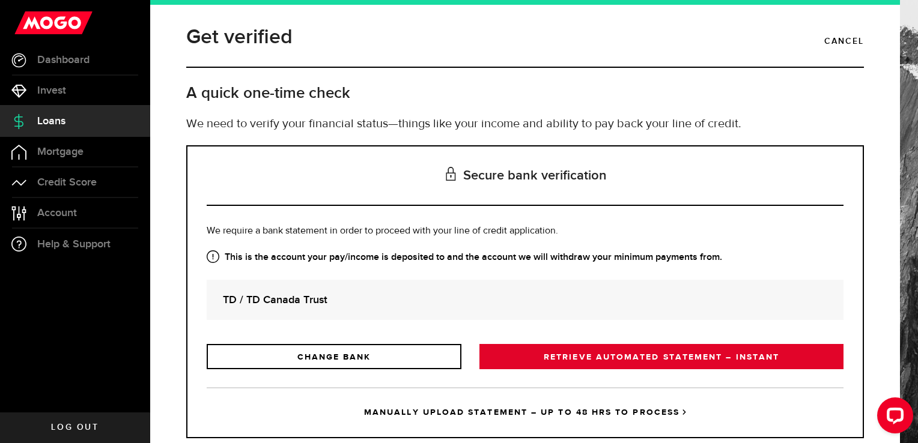
click at [569, 361] on link "RETRIEVE AUTOMATED STATEMENT – INSTANT" at bounding box center [661, 356] width 364 height 25
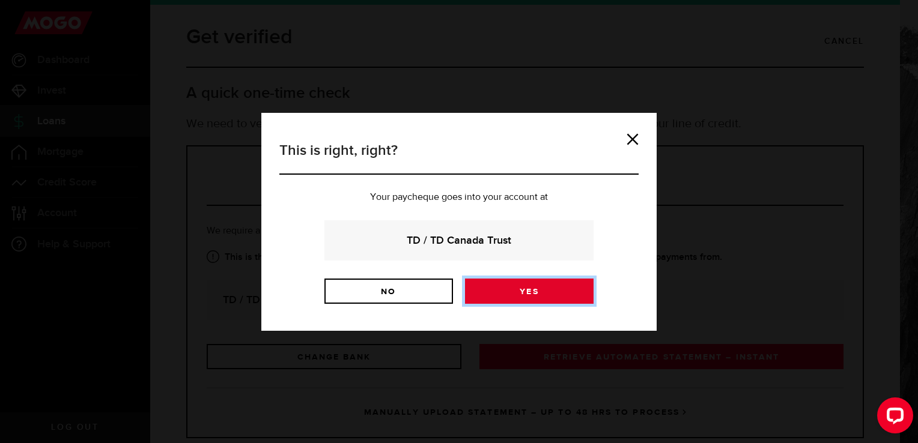
click at [526, 294] on link "Yes" at bounding box center [529, 291] width 129 height 25
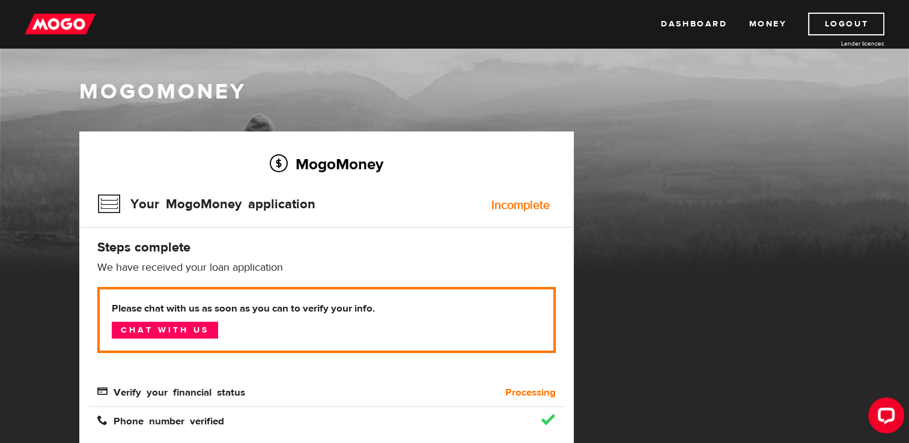
click at [442, 266] on p "We have received your loan application" at bounding box center [326, 268] width 458 height 14
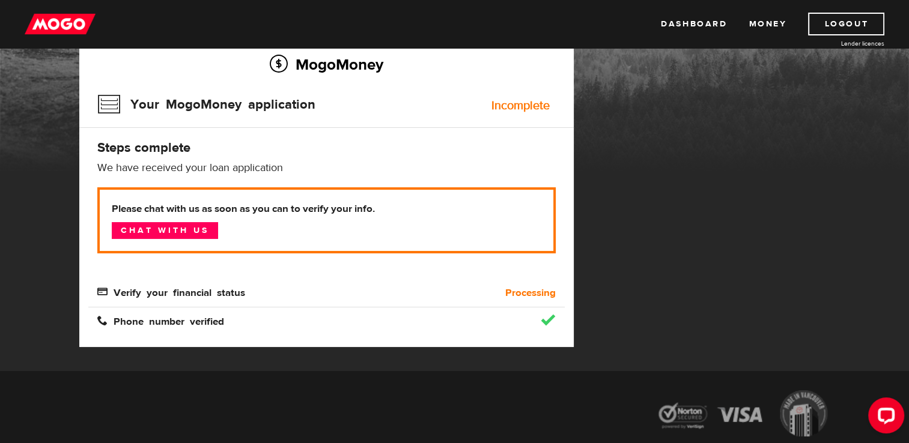
scroll to position [192, 0]
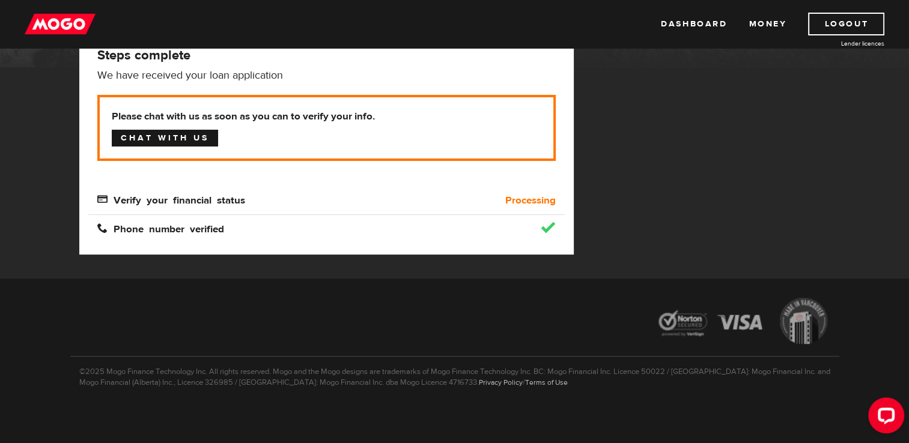
click at [154, 138] on link "Chat with us" at bounding box center [165, 138] width 106 height 17
click at [698, 22] on link "Dashboard" at bounding box center [694, 24] width 66 height 23
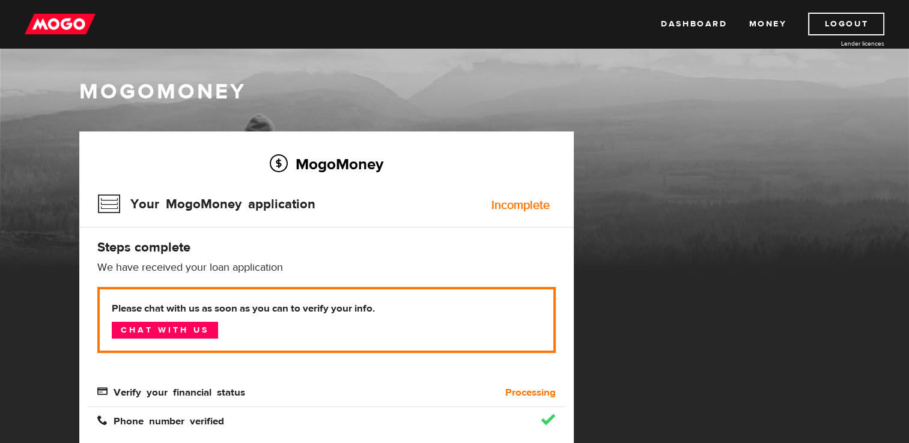
click at [466, 266] on p "We have received your loan application" at bounding box center [326, 268] width 458 height 14
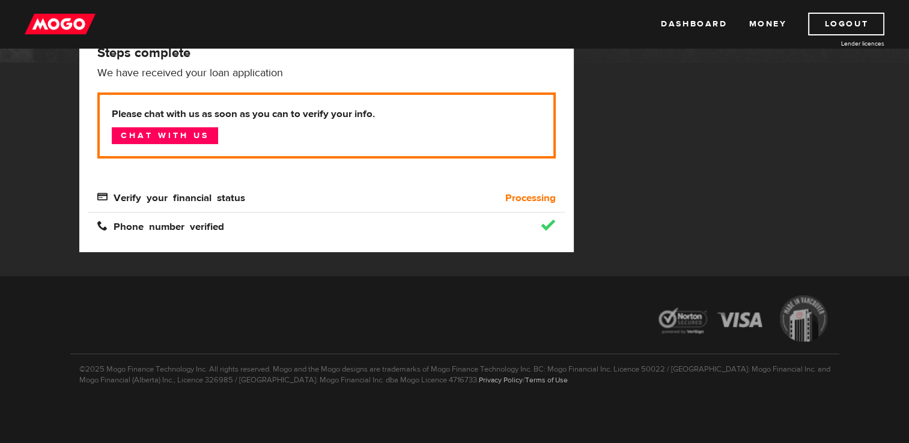
scroll to position [195, 0]
click at [764, 27] on link "Money" at bounding box center [767, 24] width 38 height 23
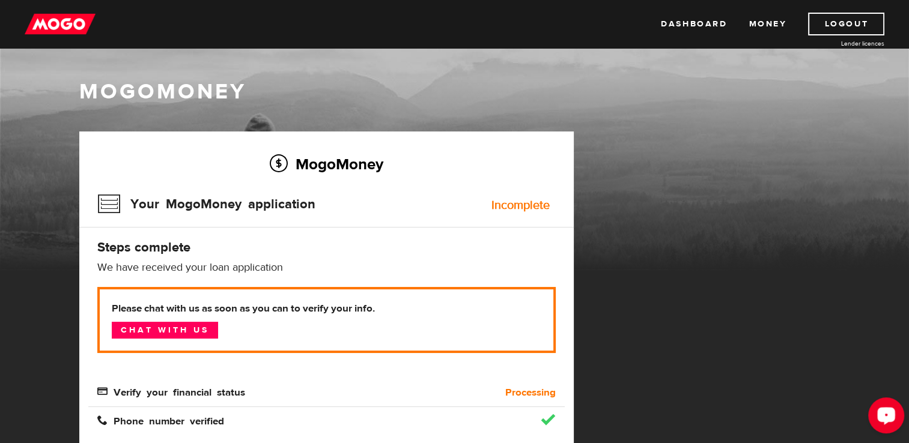
click at [887, 415] on circle "Open LiveChat chat widget" at bounding box center [886, 415] width 2 height 2
click at [677, 20] on link "Dashboard" at bounding box center [694, 24] width 66 height 23
click at [691, 19] on link "Dashboard" at bounding box center [694, 24] width 66 height 23
